Goal: Transaction & Acquisition: Purchase product/service

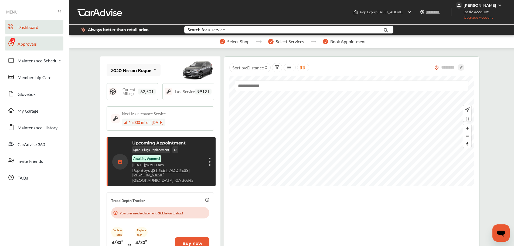
click at [18, 47] on span "Approvals" at bounding box center [27, 44] width 19 height 7
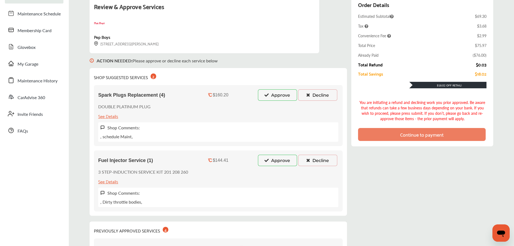
scroll to position [54, 0]
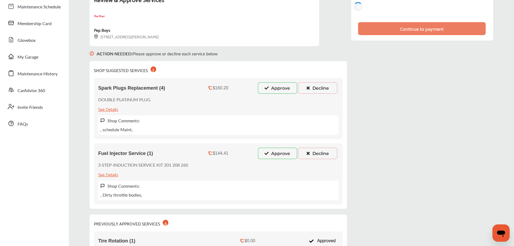
click at [267, 92] on button "Approve" at bounding box center [277, 87] width 39 height 11
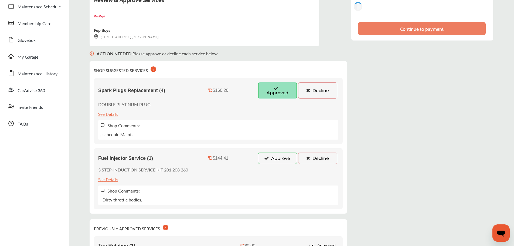
click at [267, 160] on button "Approve" at bounding box center [277, 157] width 39 height 11
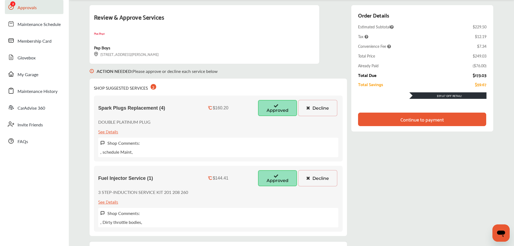
scroll to position [27, 0]
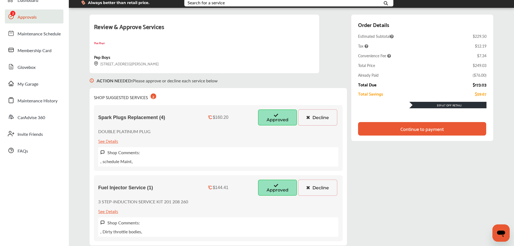
click at [400, 131] on div "Continue to payment" at bounding box center [421, 128] width 43 height 5
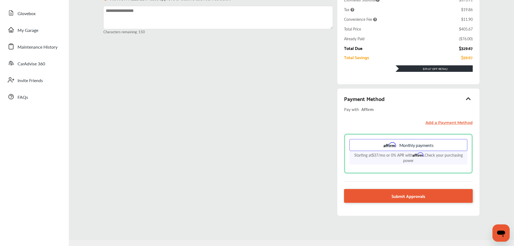
scroll to position [81, 0]
click at [470, 96] on icon at bounding box center [468, 97] width 6 height 5
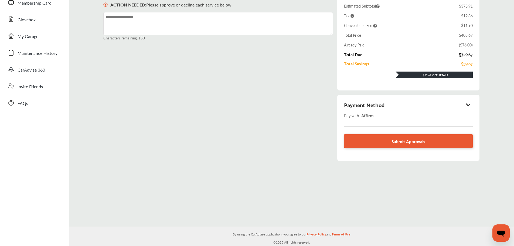
click at [471, 104] on icon at bounding box center [468, 104] width 6 height 5
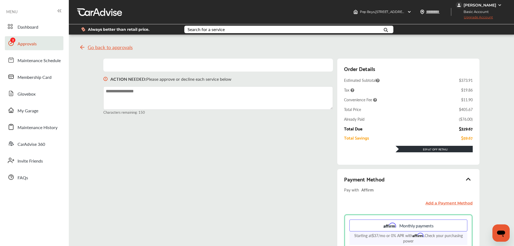
scroll to position [0, 0]
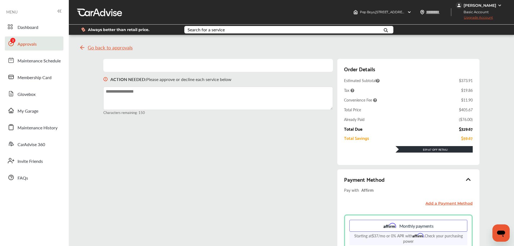
drag, startPoint x: 28, startPoint y: 37, endPoint x: 28, endPoint y: 40, distance: 3.2
click at [28, 37] on link "Approvals" at bounding box center [34, 43] width 59 height 14
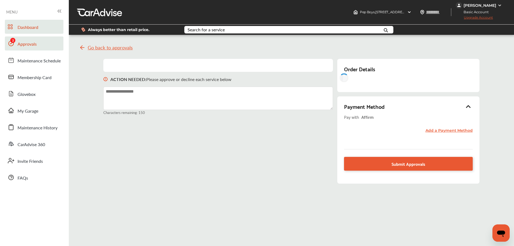
click at [33, 27] on span "Dashboard" at bounding box center [28, 27] width 21 height 7
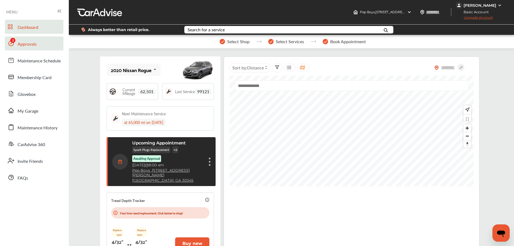
click at [26, 46] on span "Approvals" at bounding box center [27, 44] width 19 height 7
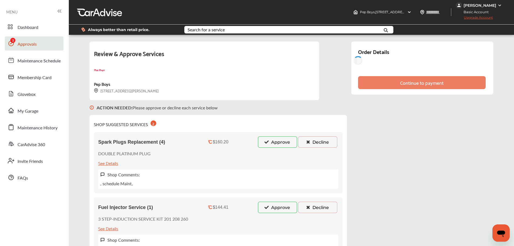
click at [265, 146] on button "Approve" at bounding box center [277, 141] width 39 height 11
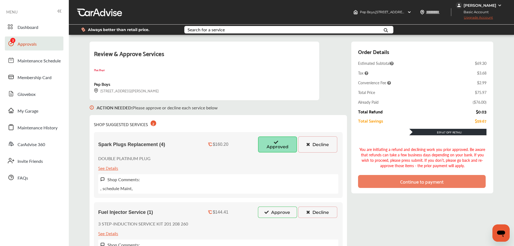
click at [268, 214] on button "Approve" at bounding box center [277, 211] width 39 height 11
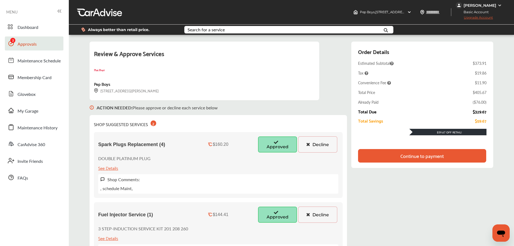
click at [400, 153] on div "Continue to payment" at bounding box center [421, 155] width 43 height 5
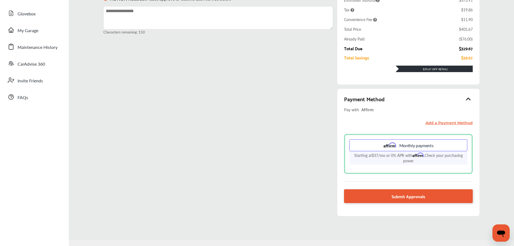
scroll to position [81, 0]
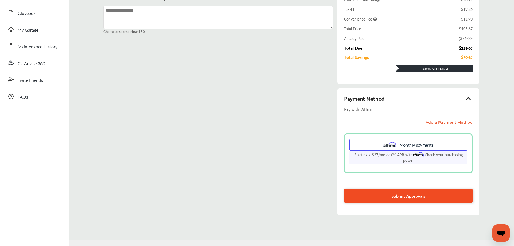
click at [414, 195] on span "Submit Approvals" at bounding box center [408, 195] width 34 height 7
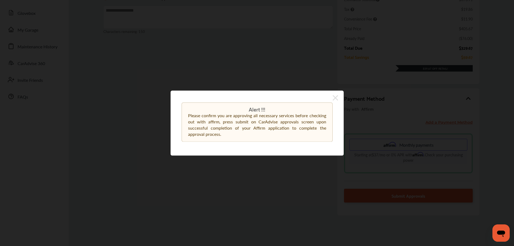
click at [337, 96] on icon at bounding box center [334, 97] width 5 height 5
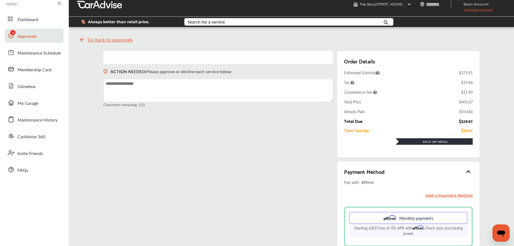
scroll to position [0, 0]
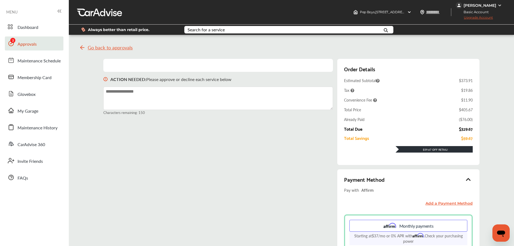
click at [485, 6] on div "[PERSON_NAME]" at bounding box center [479, 5] width 33 height 5
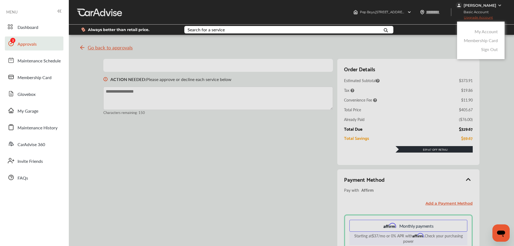
click at [494, 32] on link "My Account" at bounding box center [485, 31] width 23 height 6
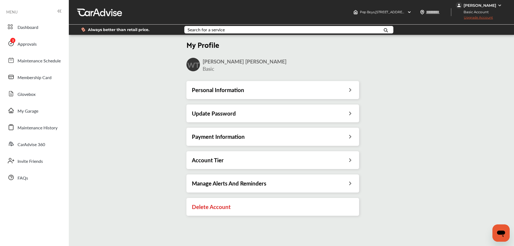
click at [348, 140] on div "Payment Information" at bounding box center [272, 137] width 173 height 18
click at [349, 137] on icon at bounding box center [349, 136] width 5 height 6
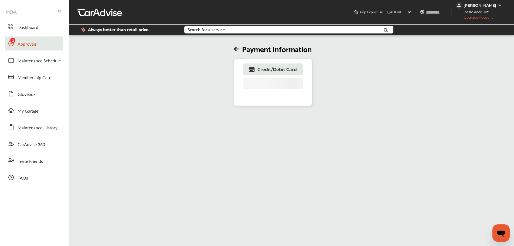
click at [49, 44] on link "Approvals" at bounding box center [34, 43] width 59 height 14
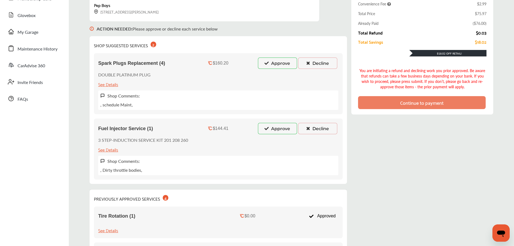
scroll to position [81, 0]
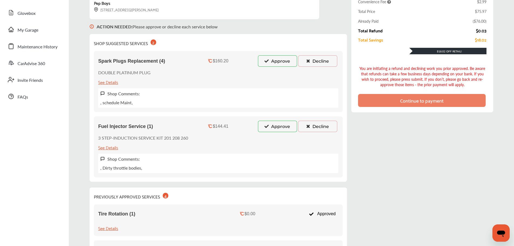
click at [269, 64] on button "Approve" at bounding box center [277, 60] width 39 height 11
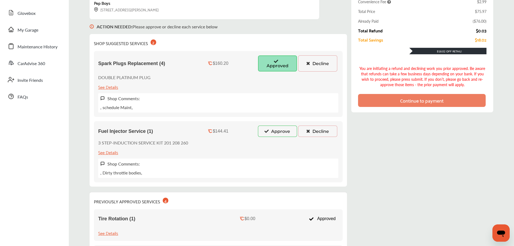
click at [271, 134] on button "Approve" at bounding box center [277, 130] width 39 height 11
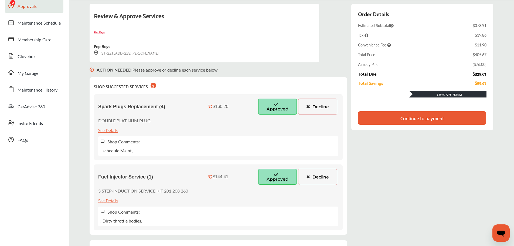
scroll to position [27, 0]
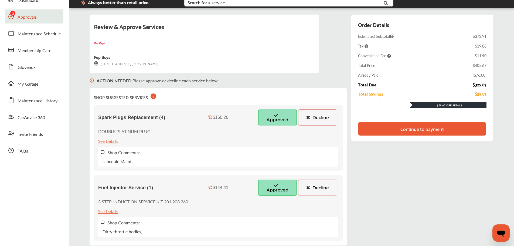
click at [425, 129] on div "Continue to payment" at bounding box center [421, 128] width 43 height 5
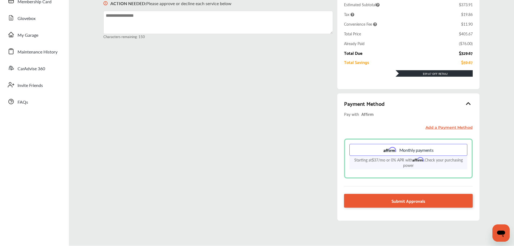
scroll to position [67, 0]
